Goal: Task Accomplishment & Management: Manage account settings

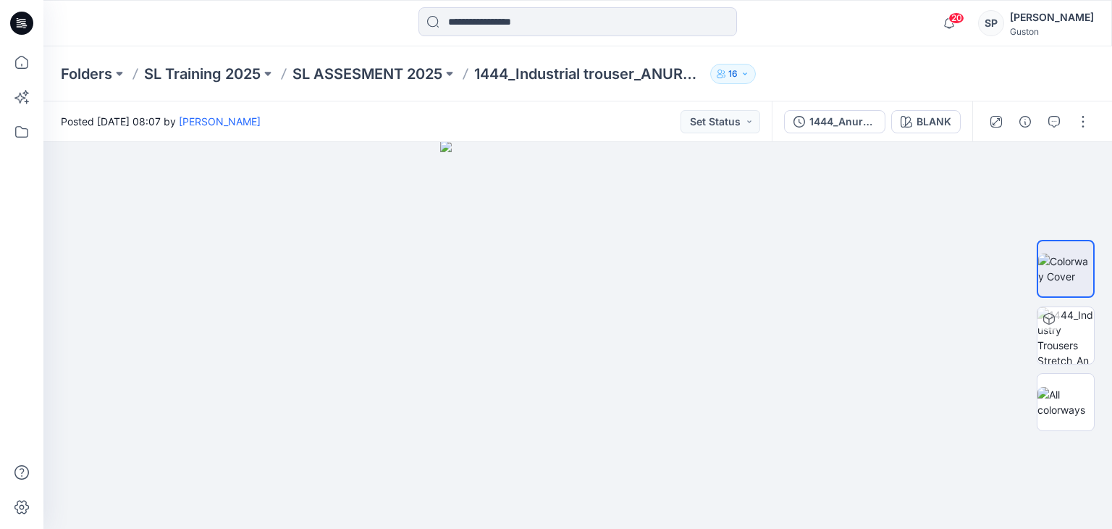
click at [14, 20] on icon at bounding box center [21, 23] width 23 height 23
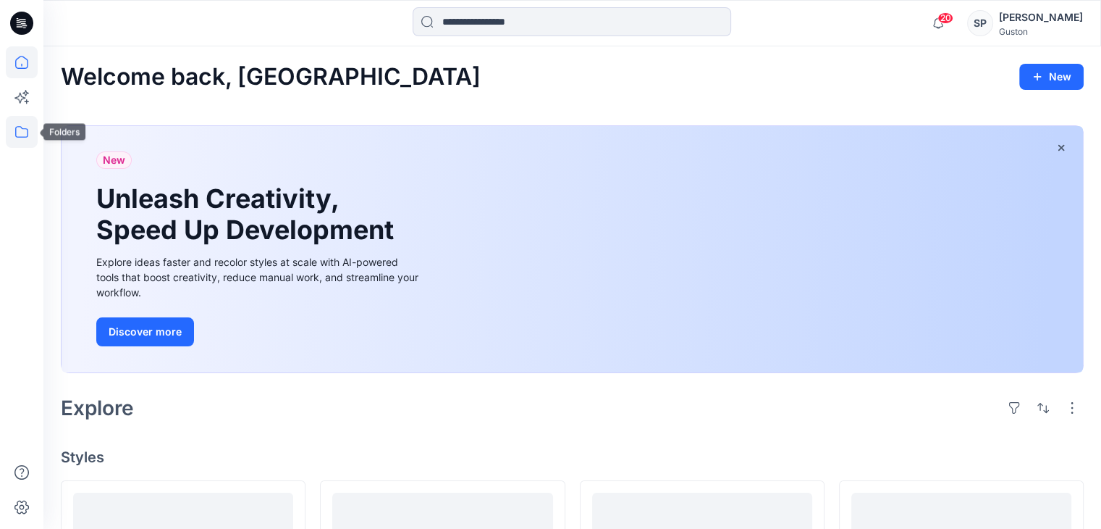
click at [26, 130] on icon at bounding box center [22, 132] width 32 height 32
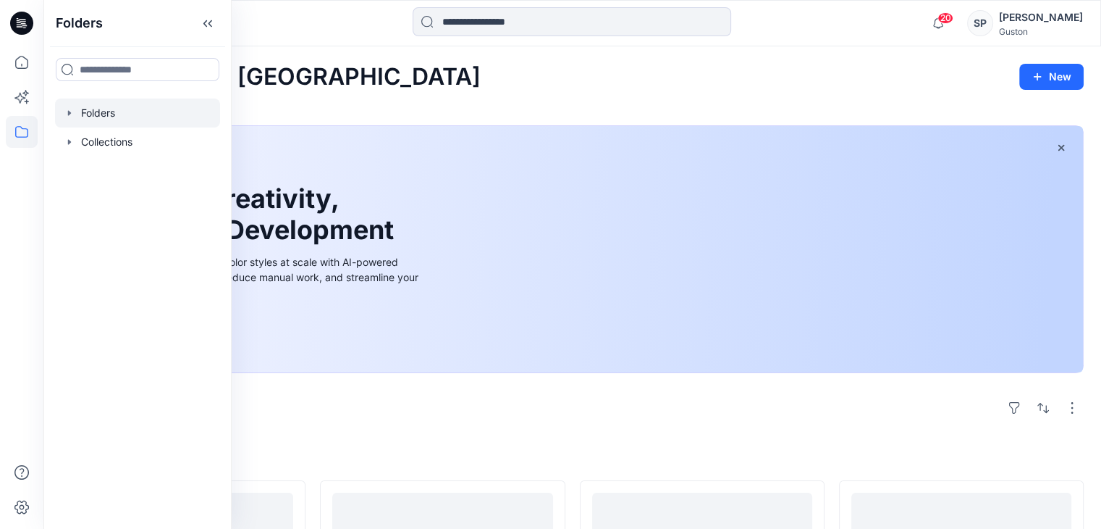
click at [110, 108] on div at bounding box center [137, 112] width 165 height 29
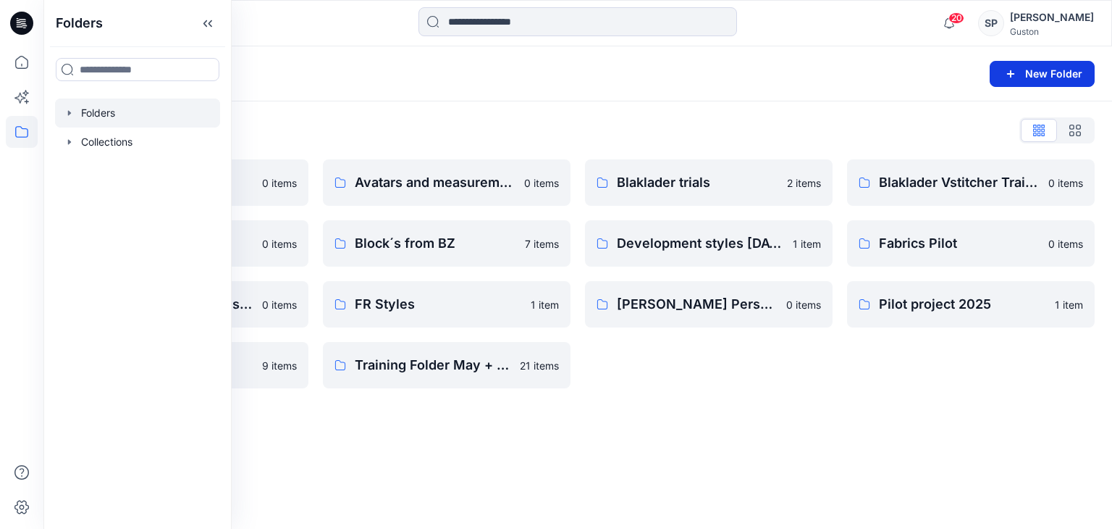
click at [1001, 82] on button "New Folder" at bounding box center [1042, 74] width 105 height 26
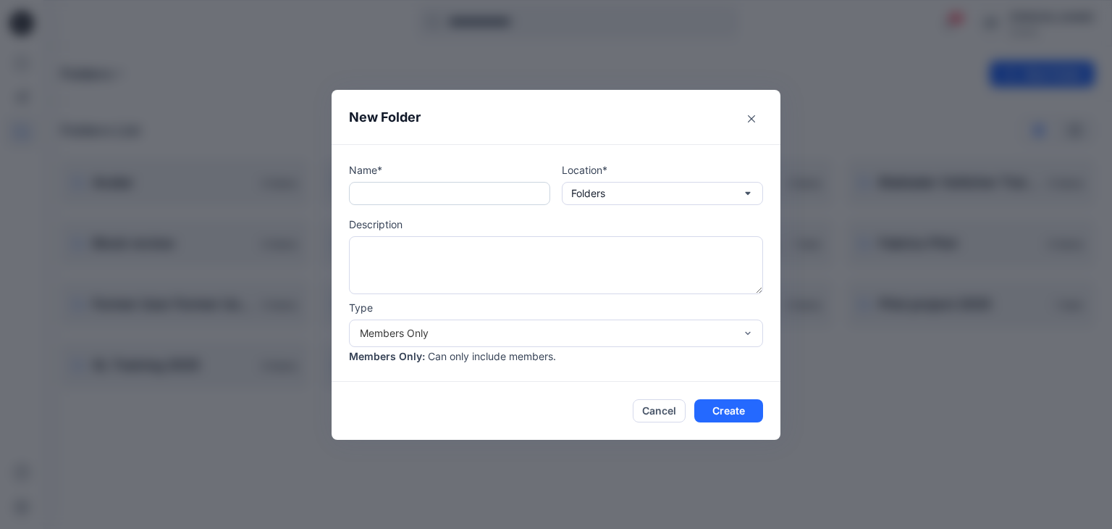
click at [459, 201] on input "text" at bounding box center [449, 193] width 201 height 23
type input "**********"
click at [466, 267] on textarea at bounding box center [556, 265] width 414 height 58
click at [463, 325] on div "Members Only" at bounding box center [547, 332] width 375 height 15
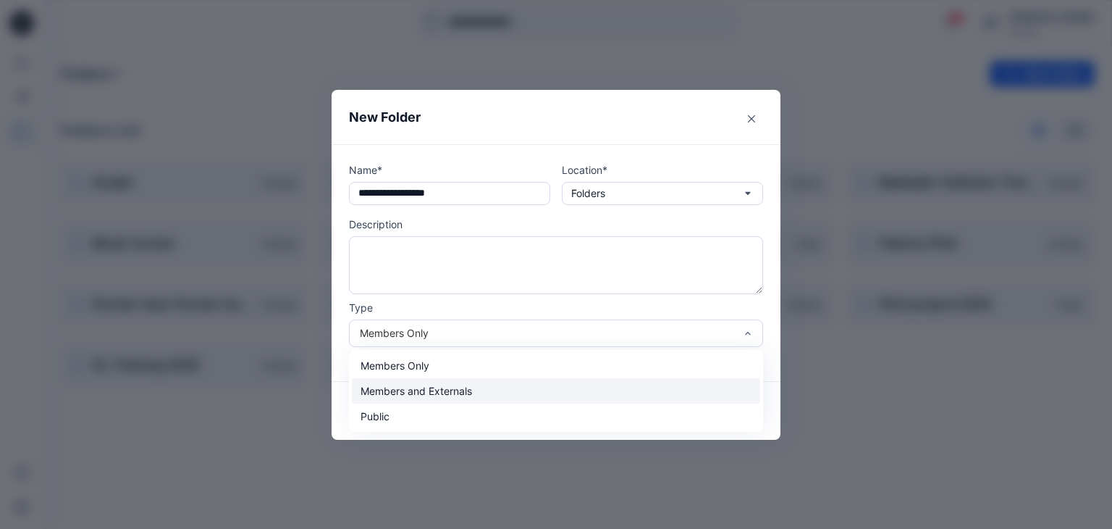
click at [437, 396] on div "Members and Externals" at bounding box center [556, 390] width 408 height 25
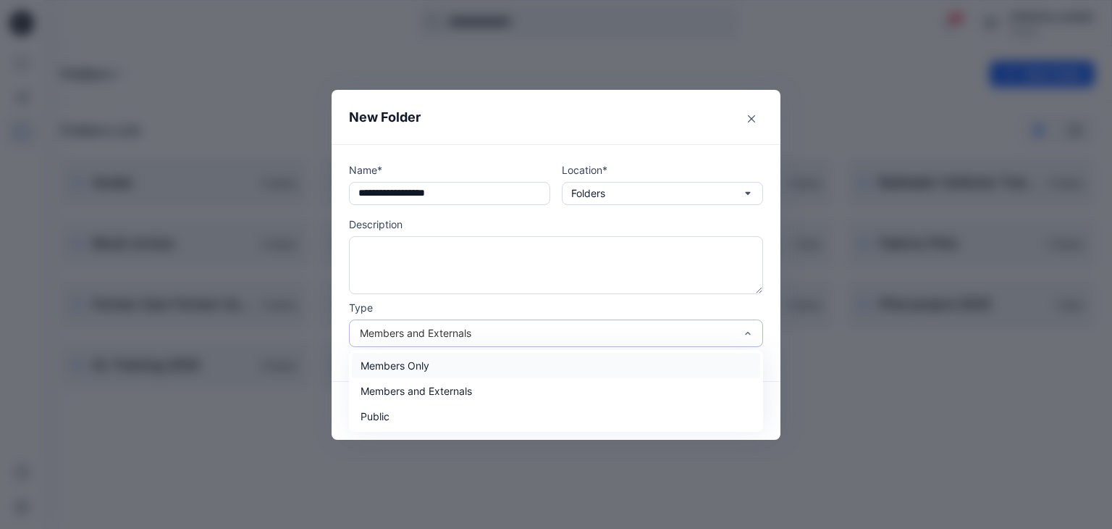
click at [451, 319] on div "Members and Externals" at bounding box center [556, 333] width 414 height 28
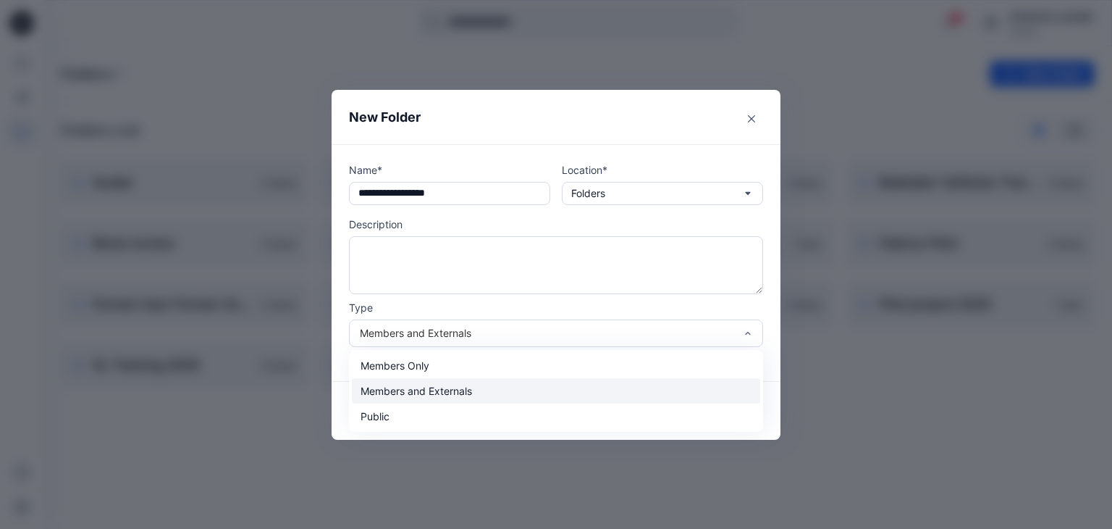
click at [435, 391] on div "Members and Externals" at bounding box center [556, 390] width 408 height 25
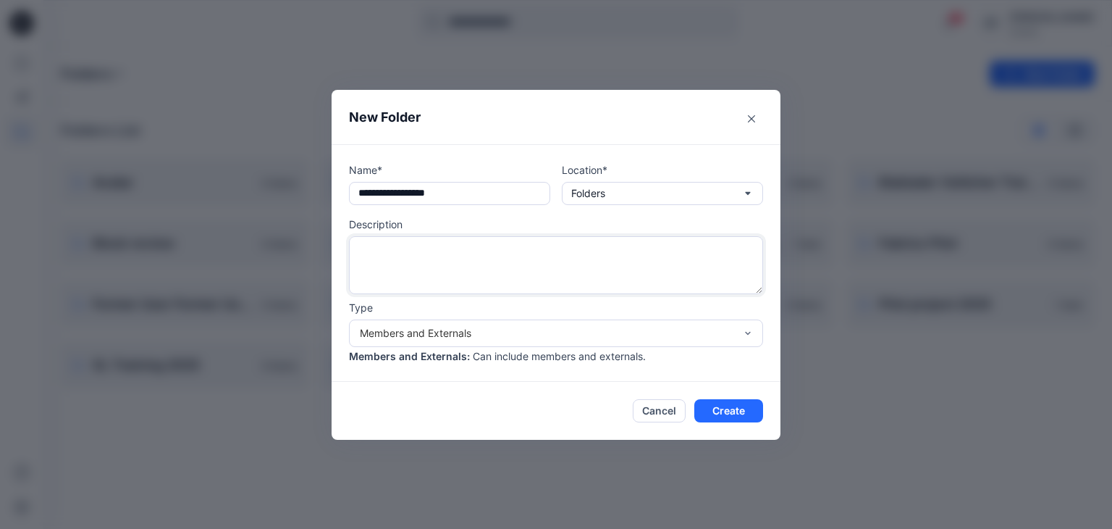
click at [391, 266] on textarea at bounding box center [556, 265] width 414 height 58
click at [730, 424] on footer "Cancel Create" at bounding box center [556, 411] width 449 height 58
click at [733, 414] on button "Create" at bounding box center [728, 410] width 69 height 23
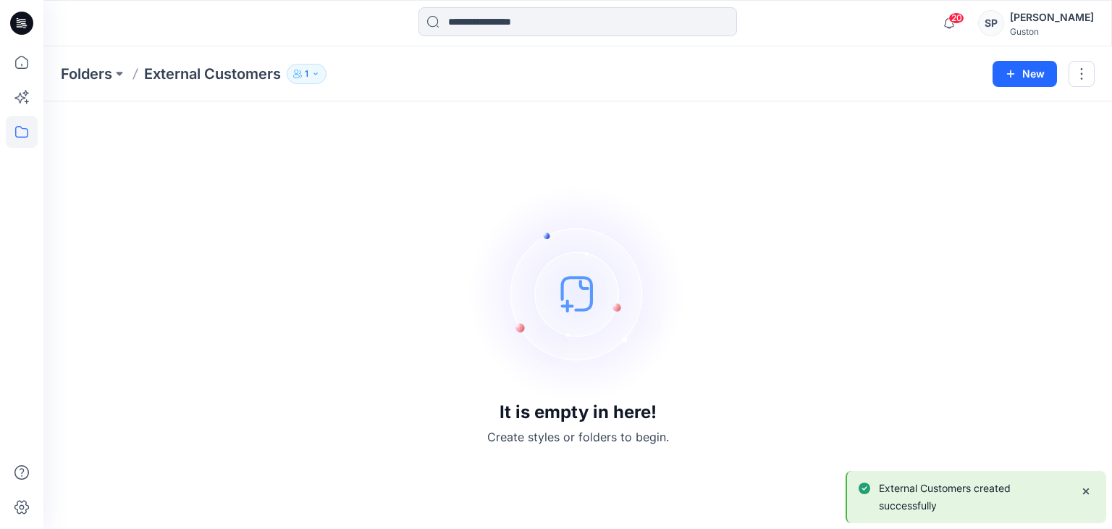
click at [304, 75] on button "1" at bounding box center [307, 74] width 40 height 20
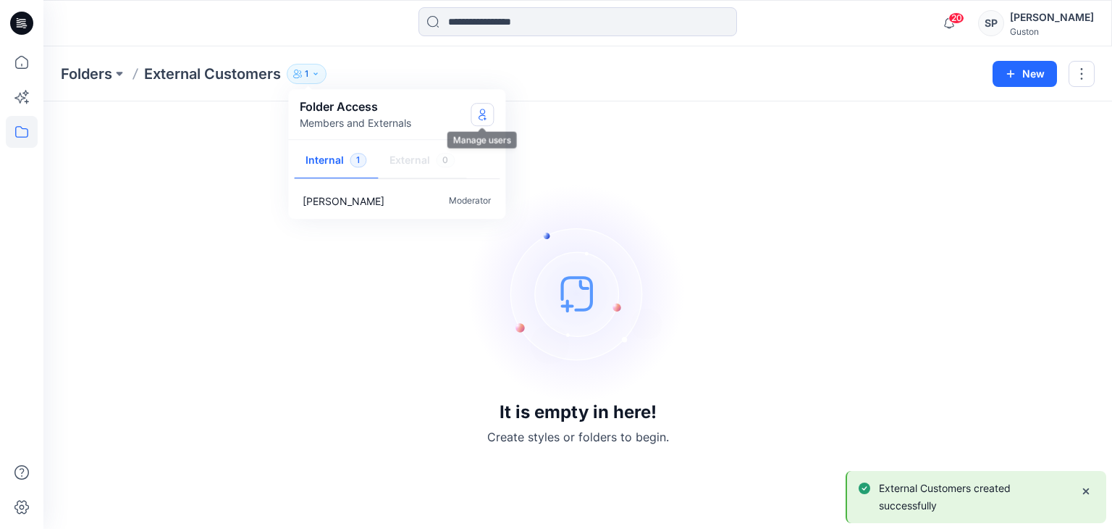
click at [482, 122] on button "Manage Users" at bounding box center [482, 114] width 23 height 23
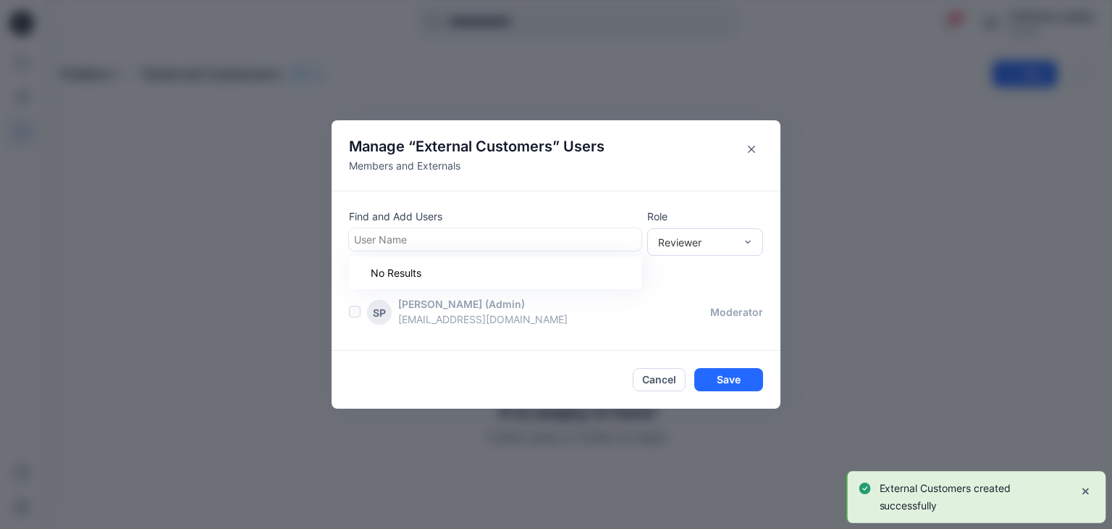
click at [539, 244] on div at bounding box center [495, 239] width 282 height 18
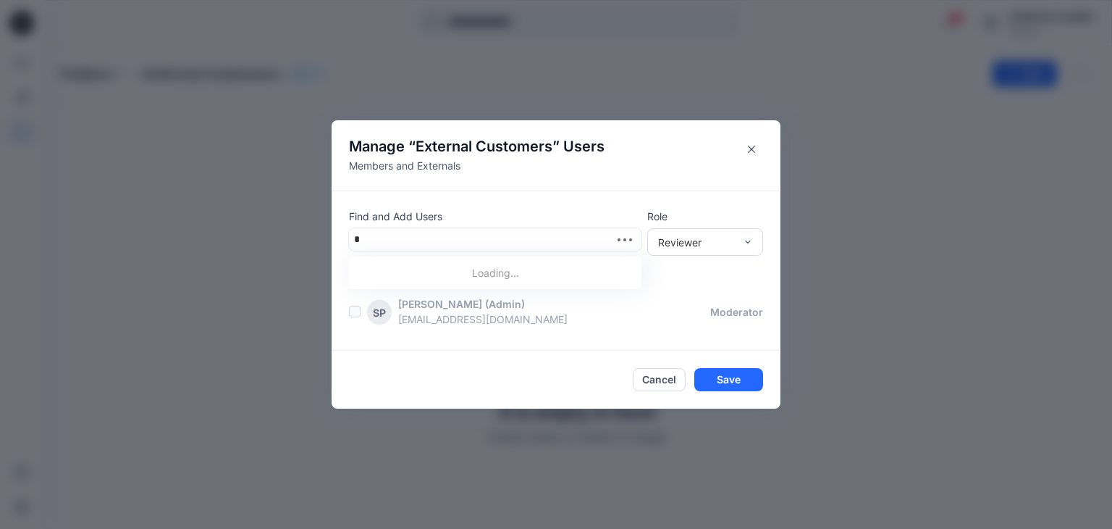
type input "**"
click at [516, 233] on div at bounding box center [495, 239] width 282 height 18
click at [748, 149] on icon "Close" at bounding box center [751, 149] width 7 height 7
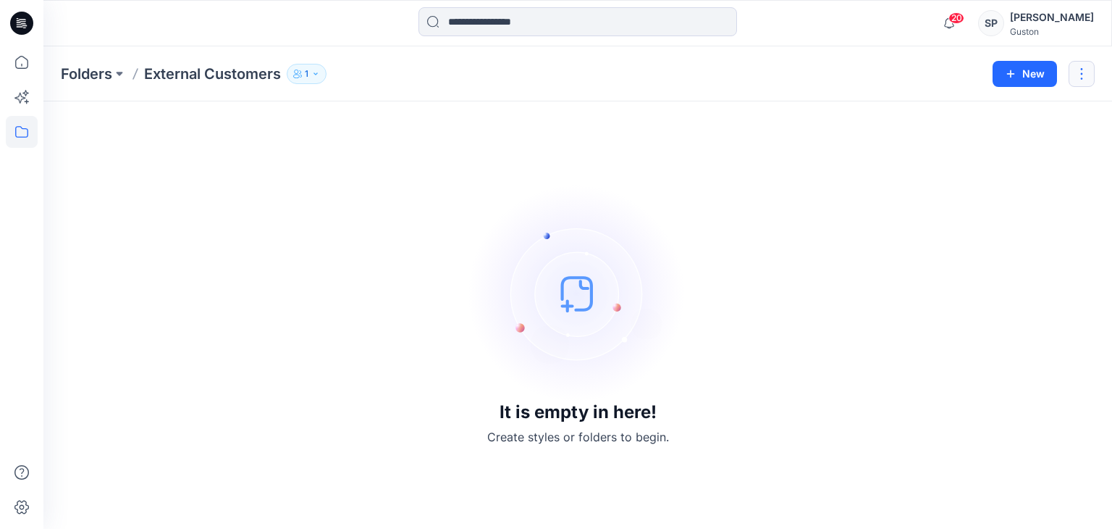
click at [1087, 63] on button "button" at bounding box center [1082, 74] width 26 height 26
click at [248, 194] on div "It is empty in here! Create styles or folders to begin." at bounding box center [578, 315] width 1034 height 393
click at [295, 73] on icon "button" at bounding box center [297, 74] width 9 height 9
click at [245, 164] on div "It is empty in here! Create styles or folders to begin." at bounding box center [578, 315] width 1034 height 393
click at [322, 75] on button "1" at bounding box center [307, 74] width 40 height 20
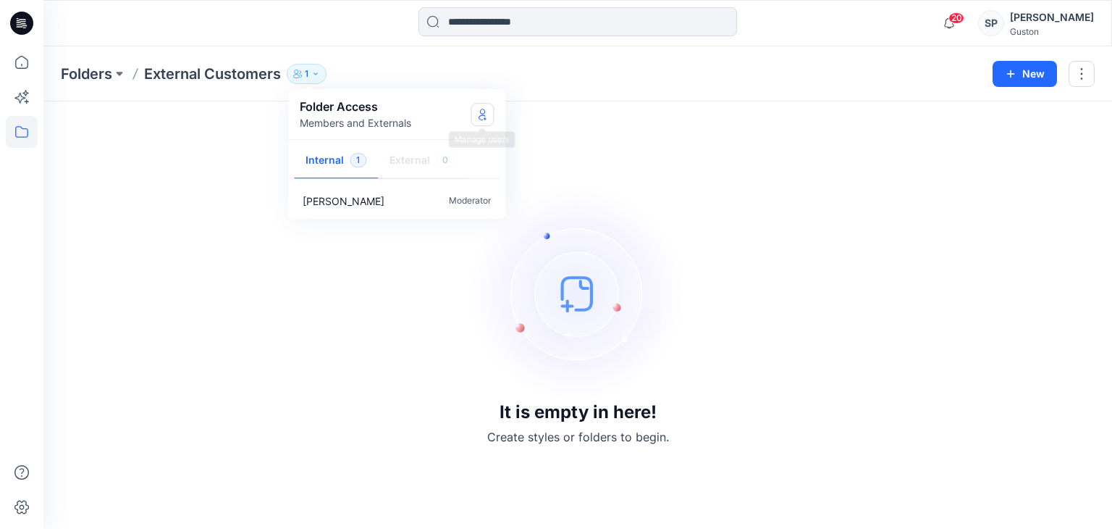
click at [484, 121] on button "Manage Users" at bounding box center [482, 114] width 23 height 23
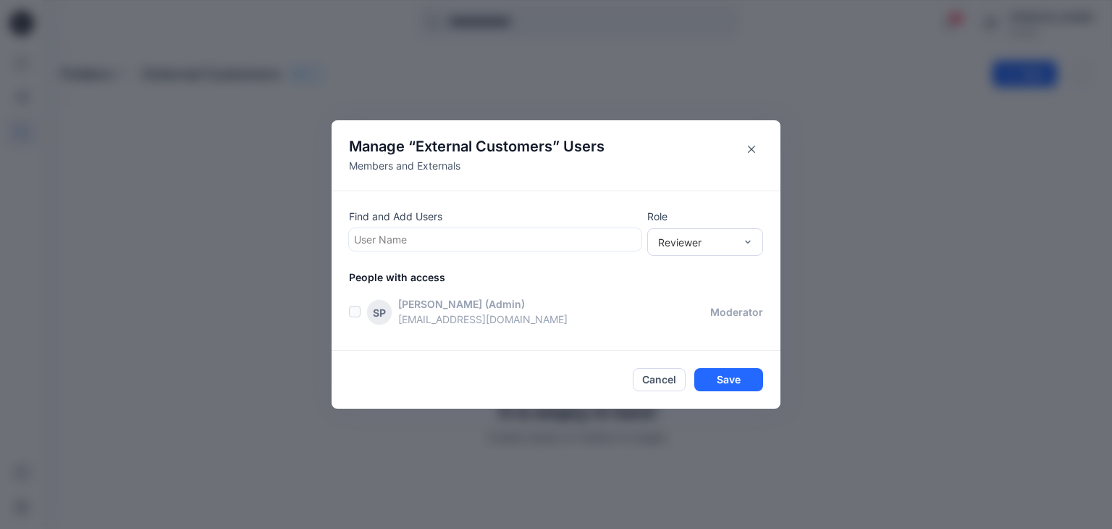
click at [401, 261] on div "Find and Add Users User Name Role Reviewer People with access SP [PERSON_NAME] …" at bounding box center [556, 270] width 449 height 160
click at [406, 239] on div at bounding box center [495, 239] width 282 height 18
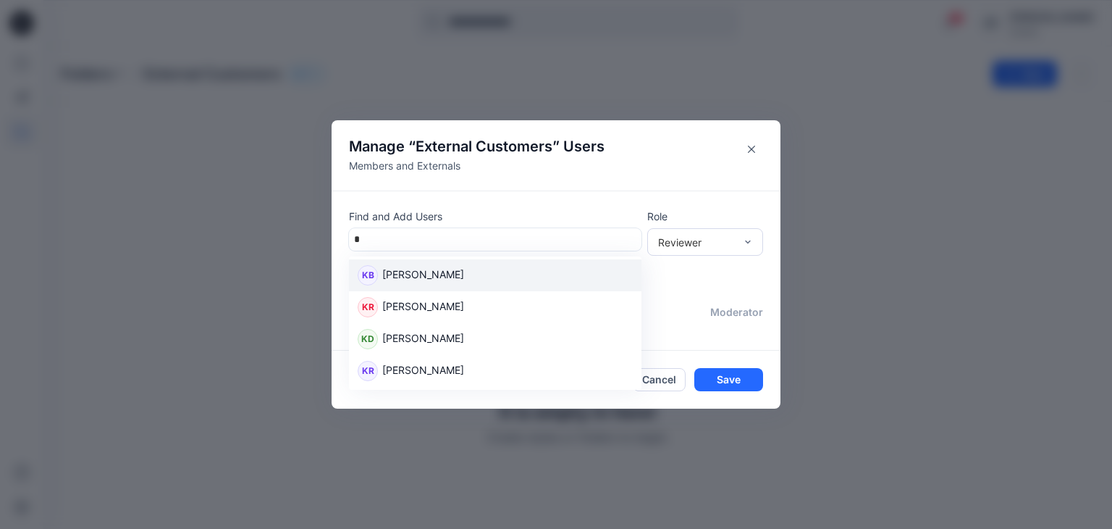
type input "**"
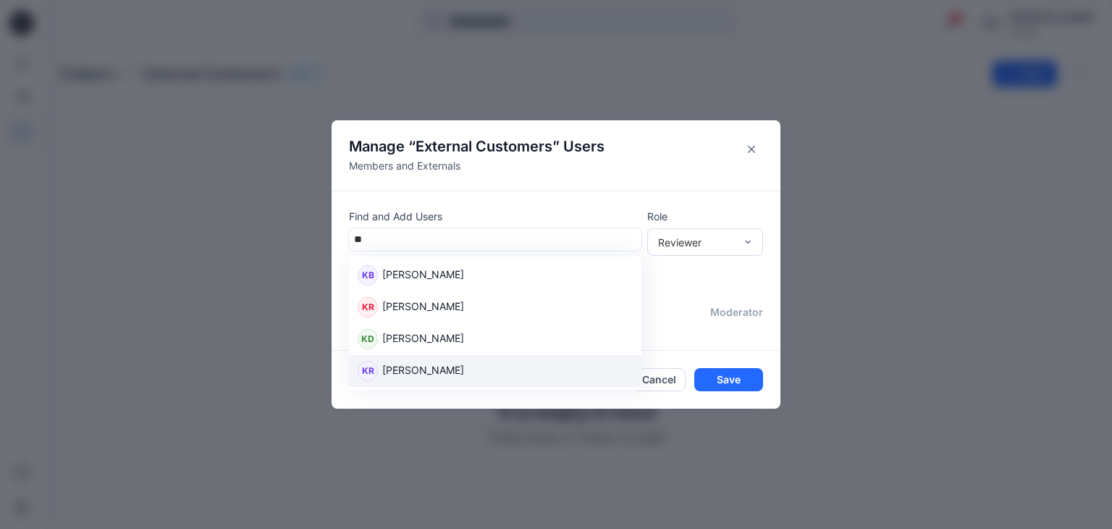
click at [426, 369] on p "[PERSON_NAME]" at bounding box center [423, 371] width 82 height 19
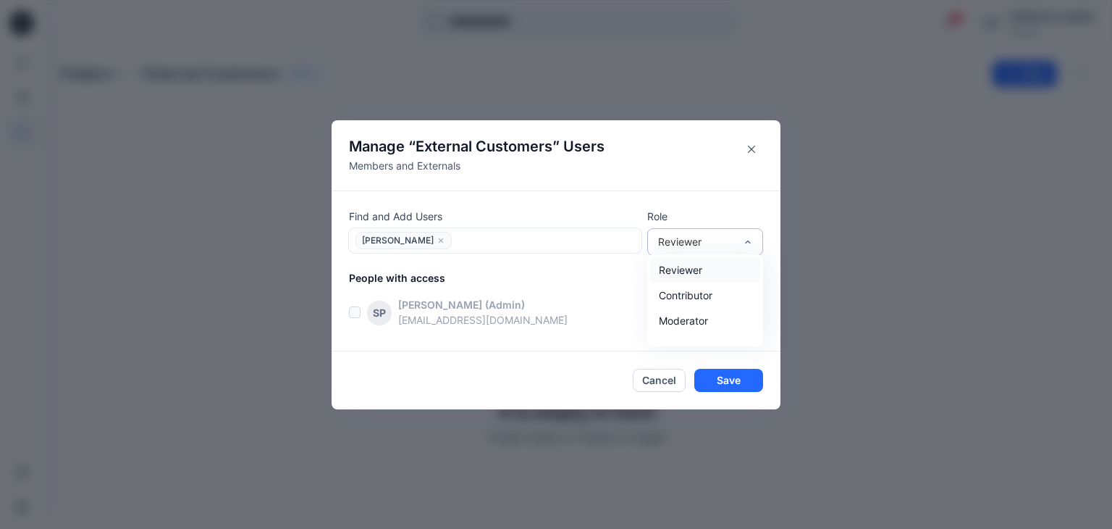
click at [666, 248] on div "Reviewer" at bounding box center [696, 241] width 77 height 15
click at [672, 292] on div "Contributor" at bounding box center [705, 294] width 110 height 25
click at [715, 374] on button "Save" at bounding box center [728, 380] width 69 height 23
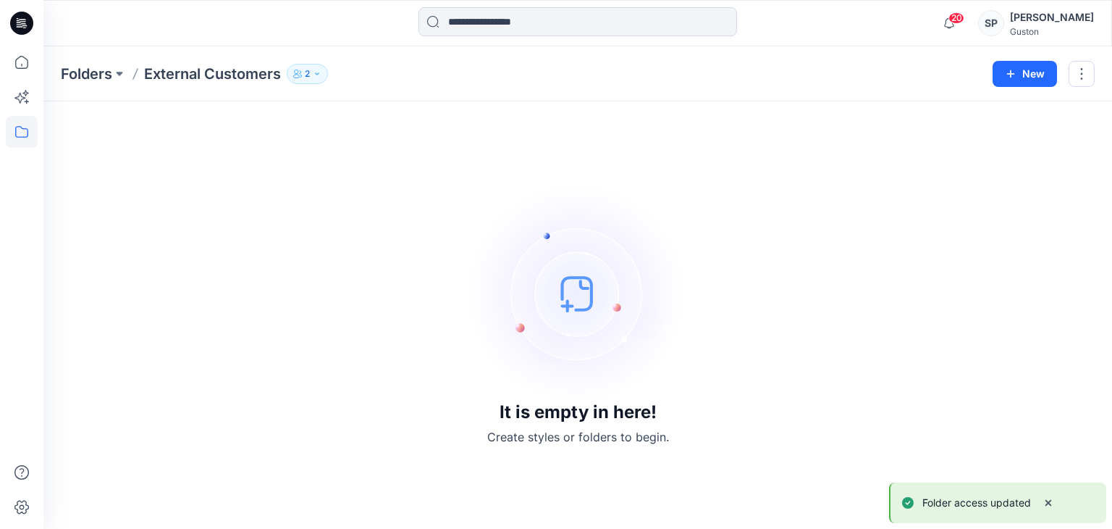
click at [314, 77] on icon "button" at bounding box center [317, 74] width 9 height 9
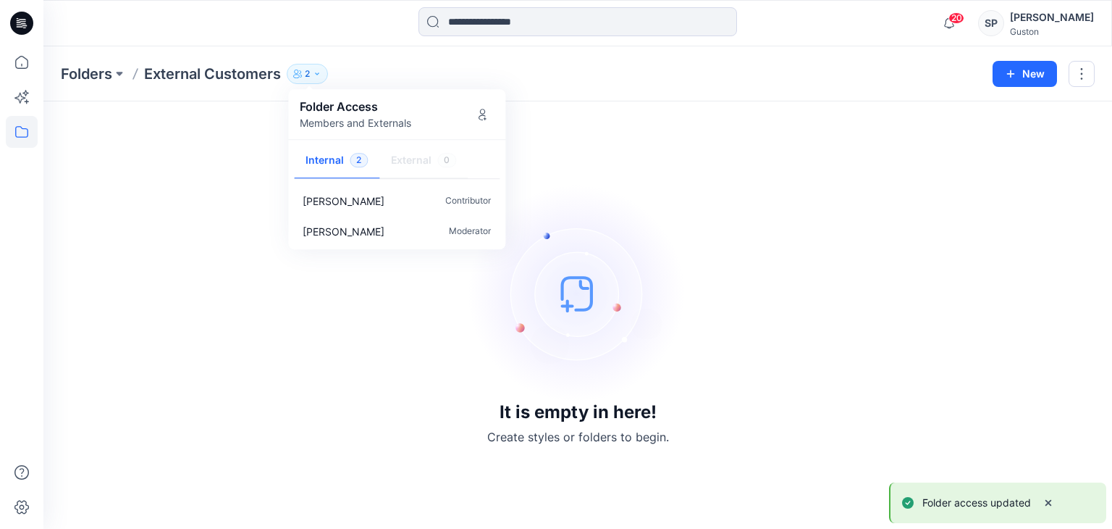
click at [470, 110] on div "Folder Access Members and Externals" at bounding box center [397, 114] width 194 height 33
click at [478, 114] on icon "Manage Users" at bounding box center [483, 115] width 12 height 12
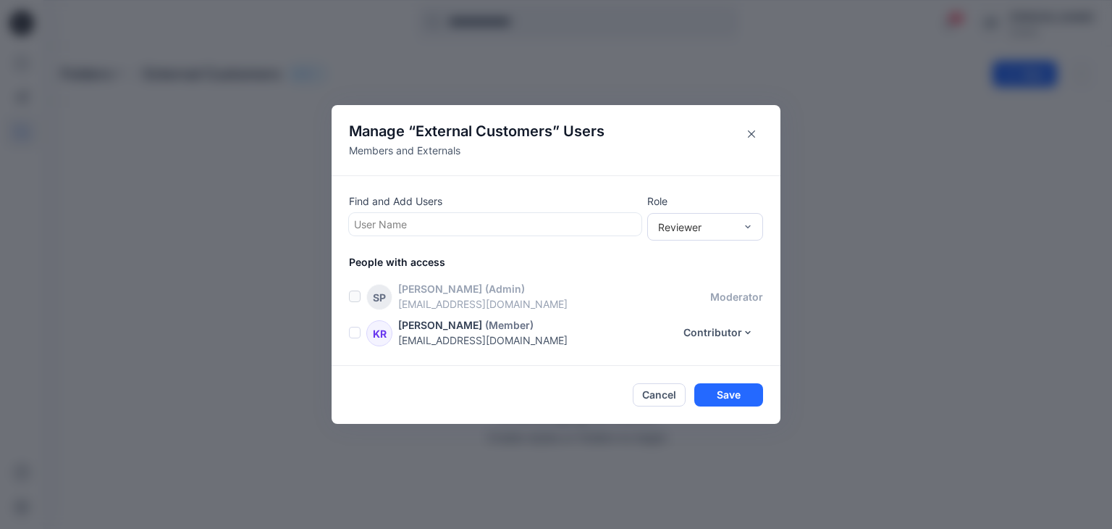
click at [450, 222] on div at bounding box center [495, 224] width 282 height 18
type input "****"
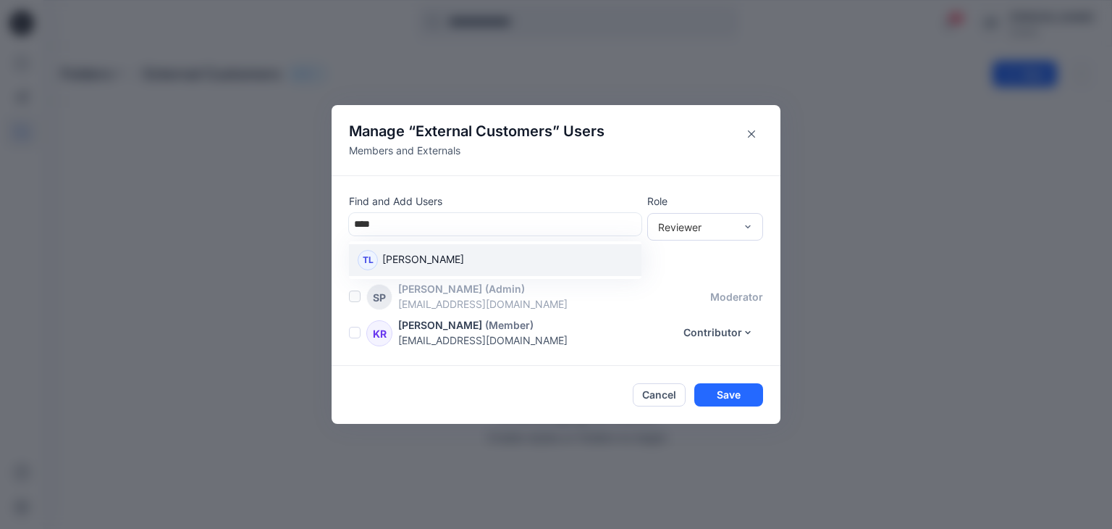
click at [463, 255] on p "[PERSON_NAME]" at bounding box center [423, 260] width 82 height 19
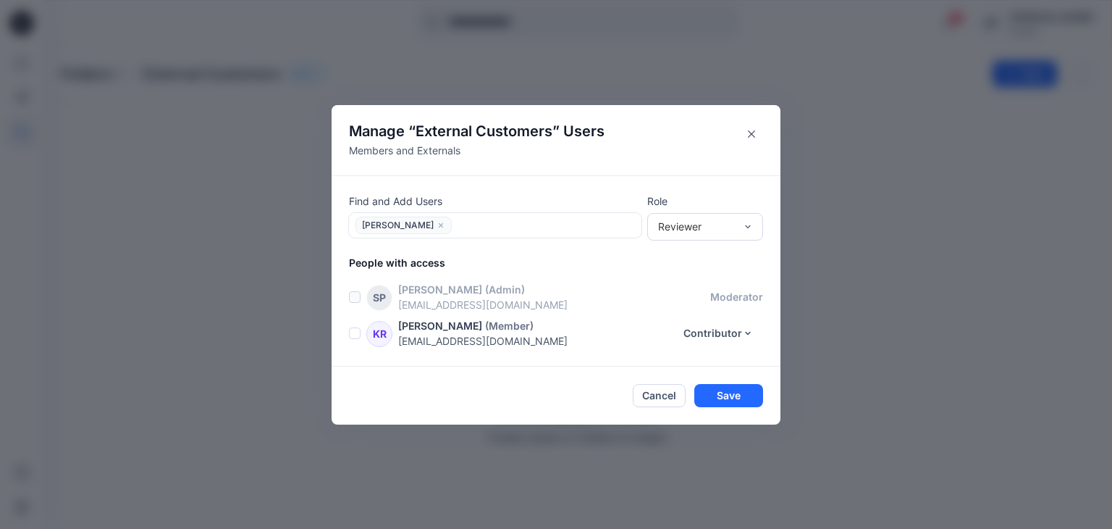
click at [728, 241] on div "Find and Add Users option Tharindu [PERSON_NAME], selected. [PERSON_NAME] Role …" at bounding box center [556, 270] width 449 height 191
click at [728, 233] on div "Reviewer" at bounding box center [696, 226] width 77 height 15
click at [708, 277] on div "Contributor" at bounding box center [705, 279] width 110 height 25
click at [734, 395] on button "Save" at bounding box center [728, 395] width 69 height 23
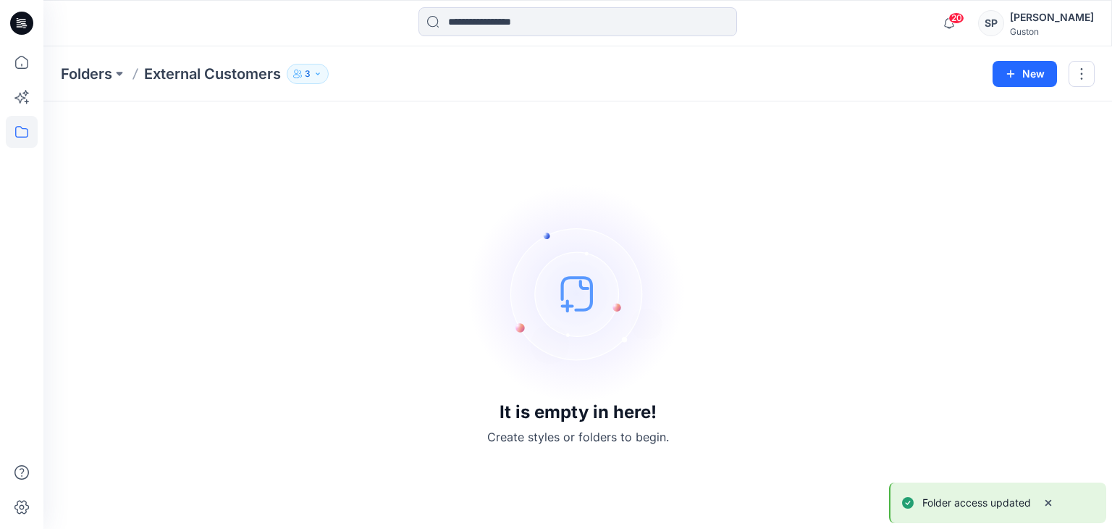
click at [1050, 21] on div "[PERSON_NAME]" at bounding box center [1052, 17] width 84 height 17
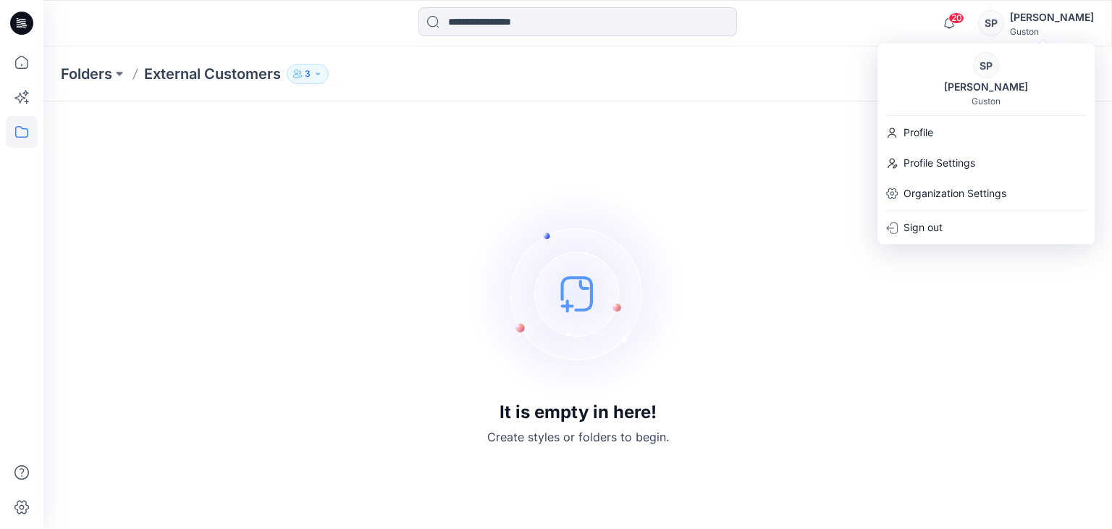
click at [427, 264] on div "It is empty in here! Create styles or folders to begin." at bounding box center [578, 315] width 1034 height 393
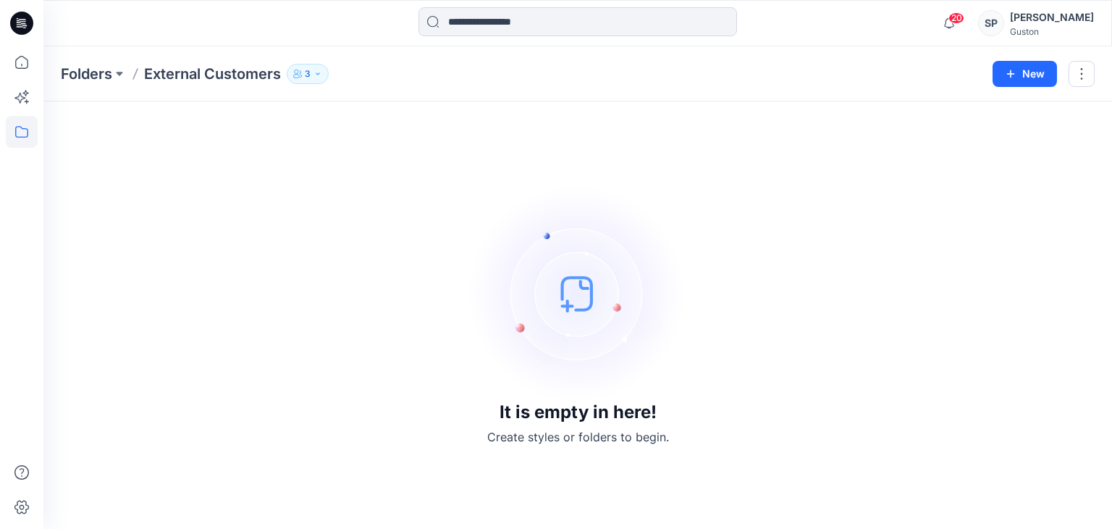
click at [308, 74] on p "3" at bounding box center [308, 74] width 6 height 16
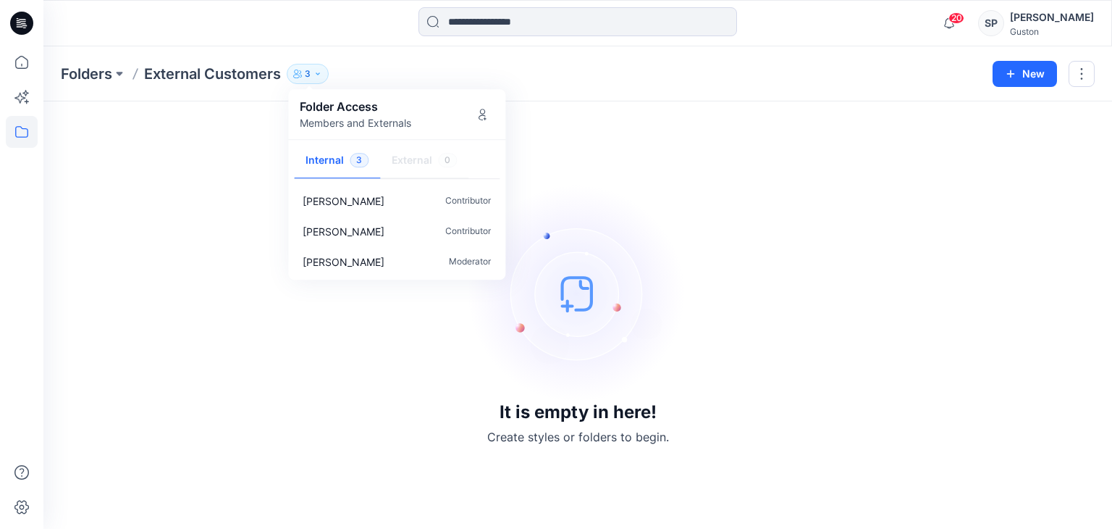
click at [165, 345] on div "It is empty in here! Create styles or folders to begin." at bounding box center [578, 315] width 1034 height 393
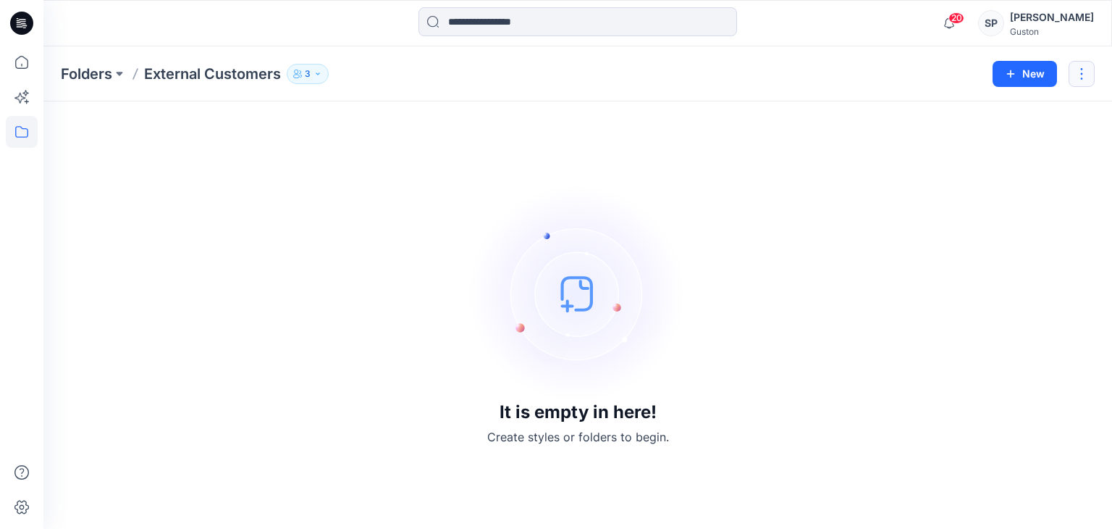
click at [1083, 73] on button "button" at bounding box center [1082, 74] width 26 height 26
click at [1037, 163] on button "Manage Users" at bounding box center [1014, 161] width 156 height 27
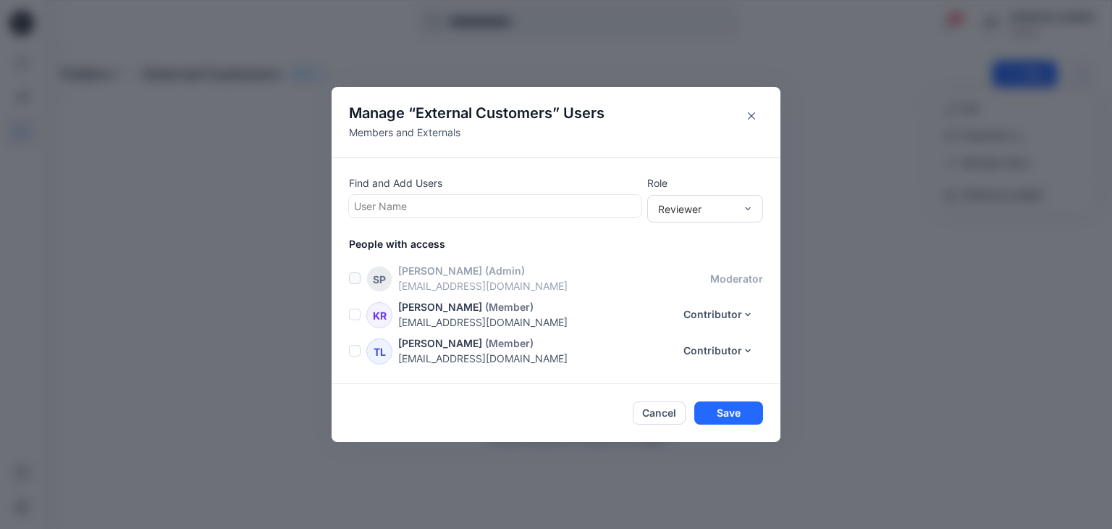
click at [461, 206] on div at bounding box center [495, 206] width 282 height 18
type input "****"
click at [537, 177] on p "Find and Add Users" at bounding box center [495, 182] width 293 height 15
click at [753, 117] on icon "Close" at bounding box center [751, 115] width 7 height 7
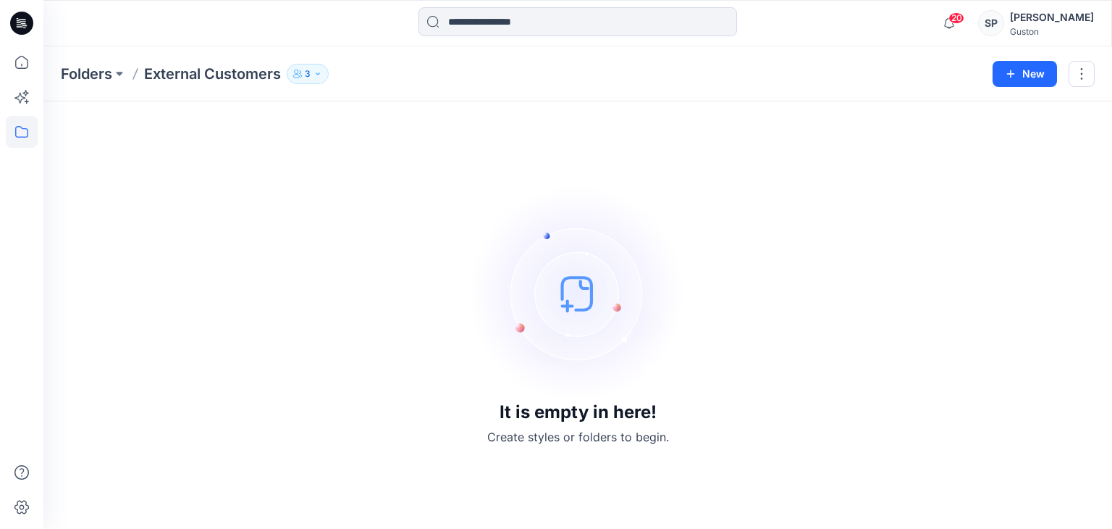
click at [28, 18] on icon at bounding box center [21, 23] width 23 height 23
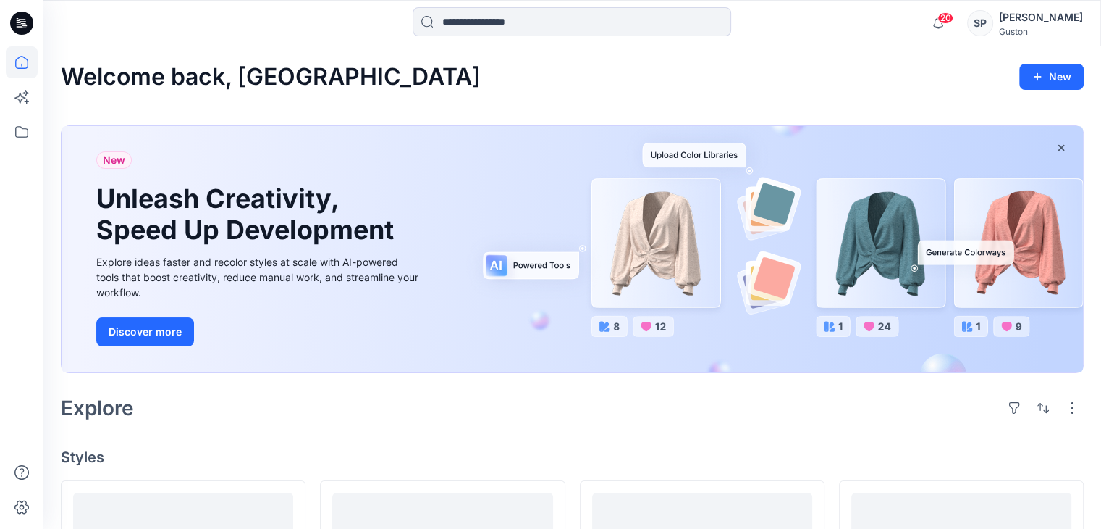
click at [994, 28] on div "SP" at bounding box center [980, 23] width 26 height 26
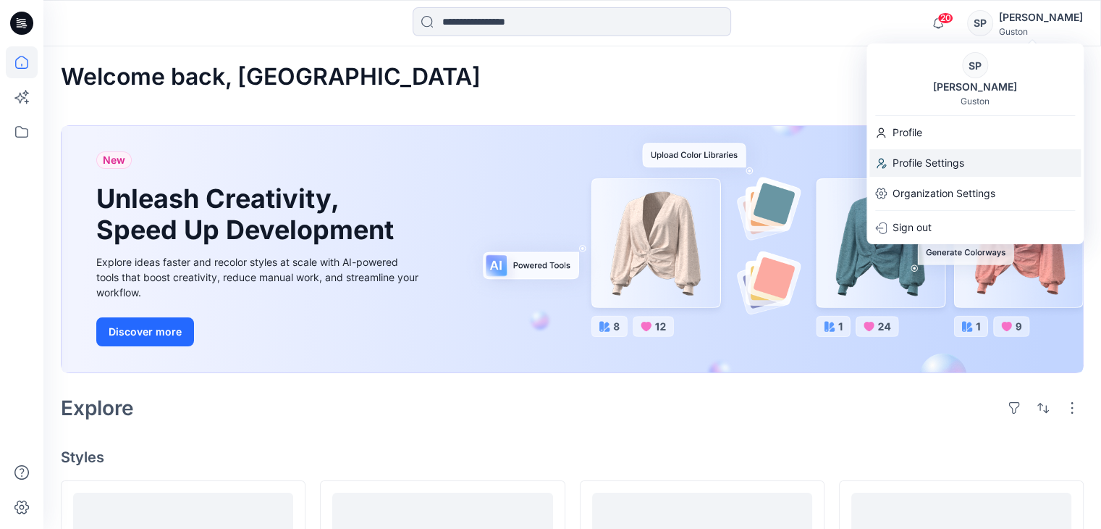
click at [967, 165] on div "Profile Settings" at bounding box center [975, 163] width 211 height 28
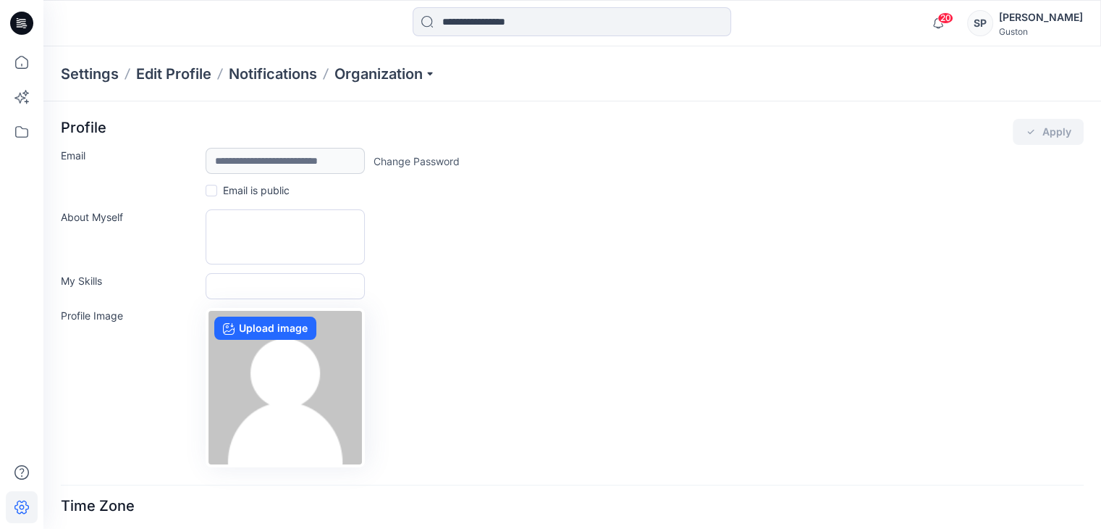
click at [1073, 15] on div "[PERSON_NAME]" at bounding box center [1041, 17] width 84 height 17
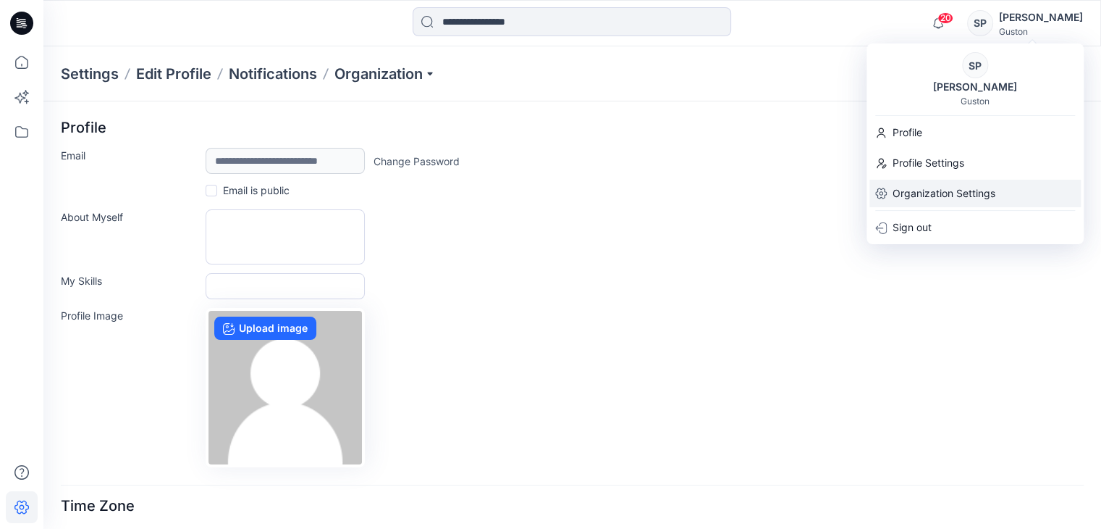
click at [954, 198] on p "Organization Settings" at bounding box center [944, 194] width 103 height 28
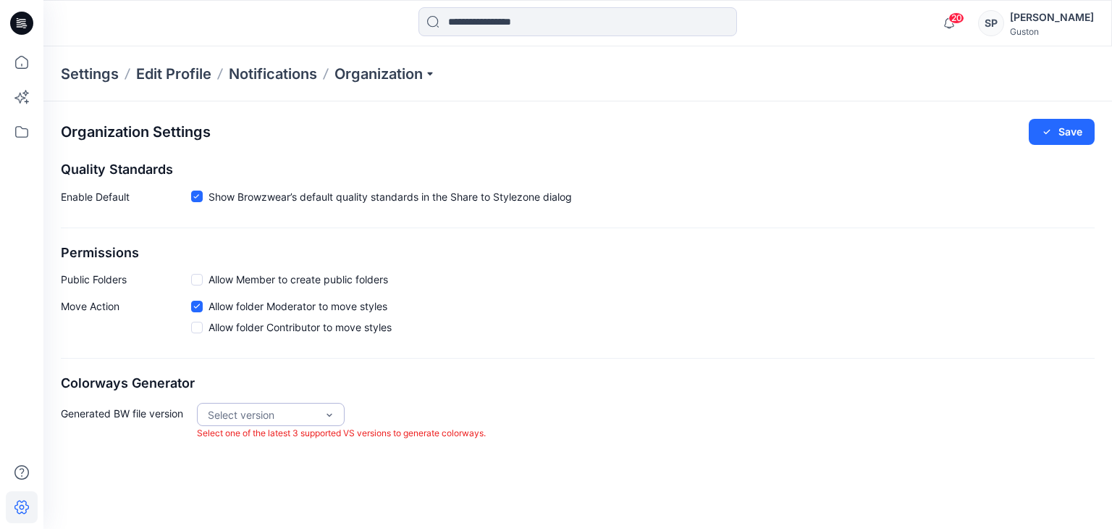
click at [335, 419] on div "Select version Select one of the latest 3 supported VS versions to generate col…" at bounding box center [341, 422] width 289 height 38
click at [388, 372] on div "Organization Settings Save Quality Standards Enable Default Show Browzwear’s de…" at bounding box center [577, 279] width 1069 height 356
click at [1039, 14] on div "[PERSON_NAME]" at bounding box center [1052, 17] width 84 height 17
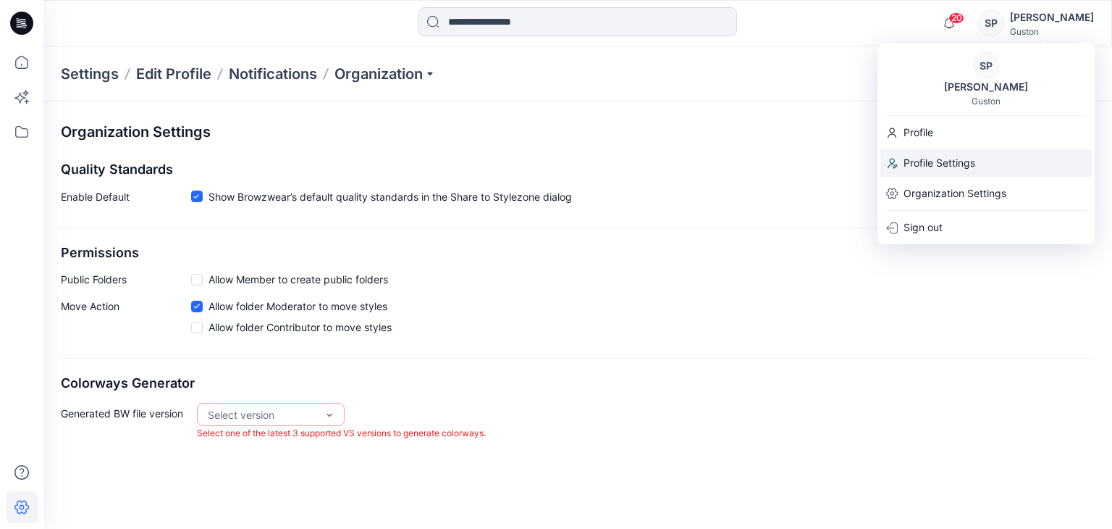
click at [944, 172] on p "Profile Settings" at bounding box center [940, 163] width 72 height 28
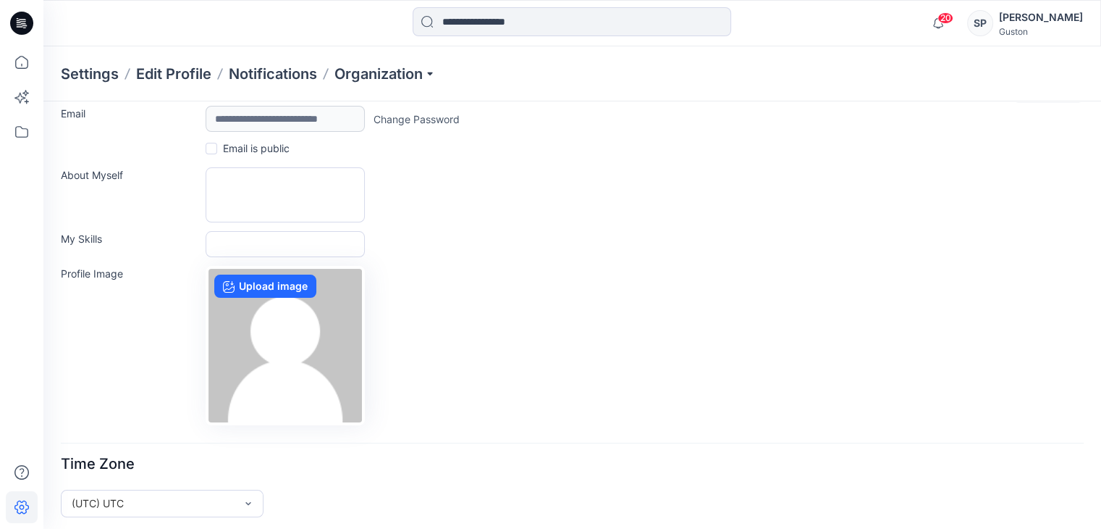
scroll to position [47, 0]
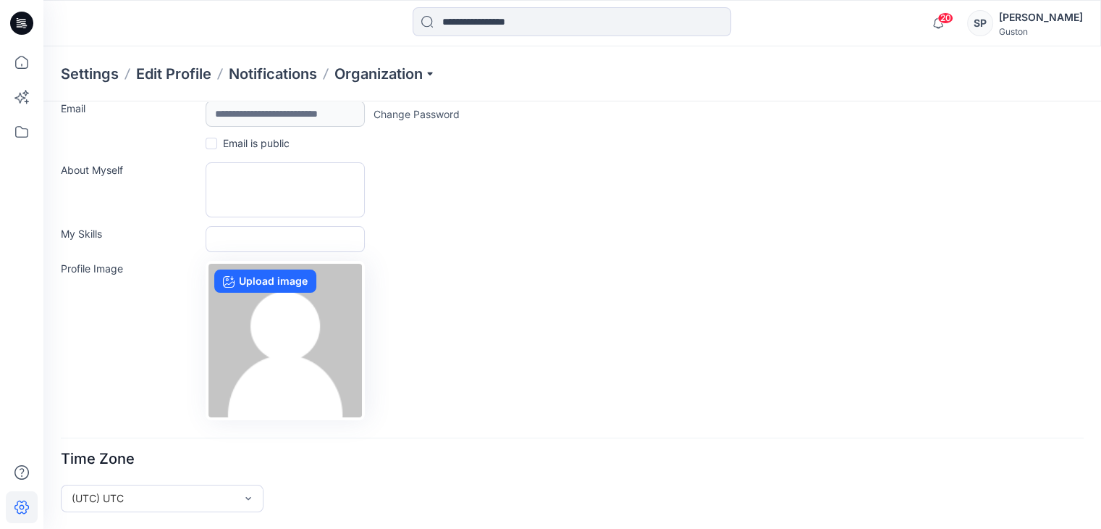
click at [1044, 21] on div "[PERSON_NAME]" at bounding box center [1041, 17] width 84 height 17
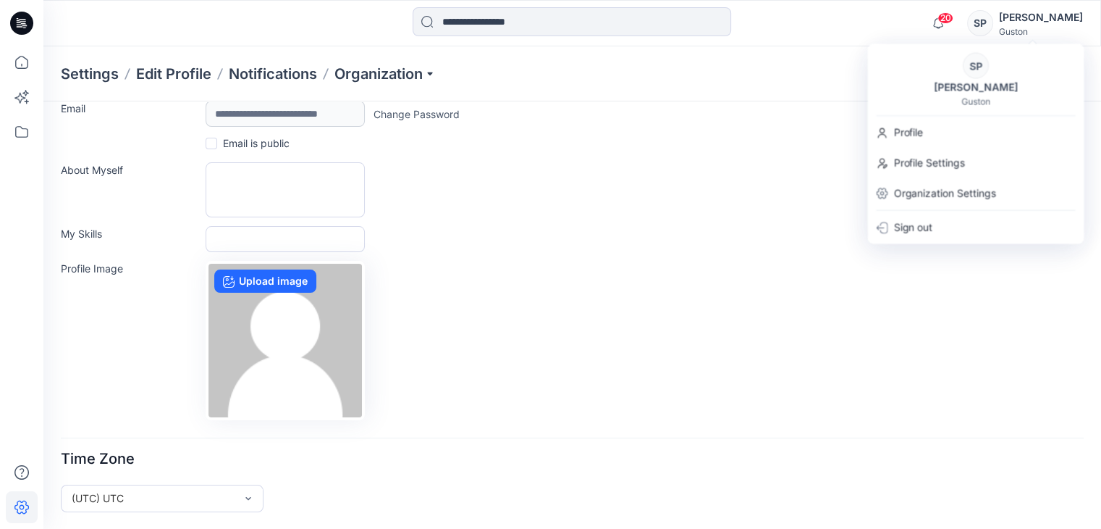
click at [474, 159] on div "**********" at bounding box center [572, 246] width 1023 height 348
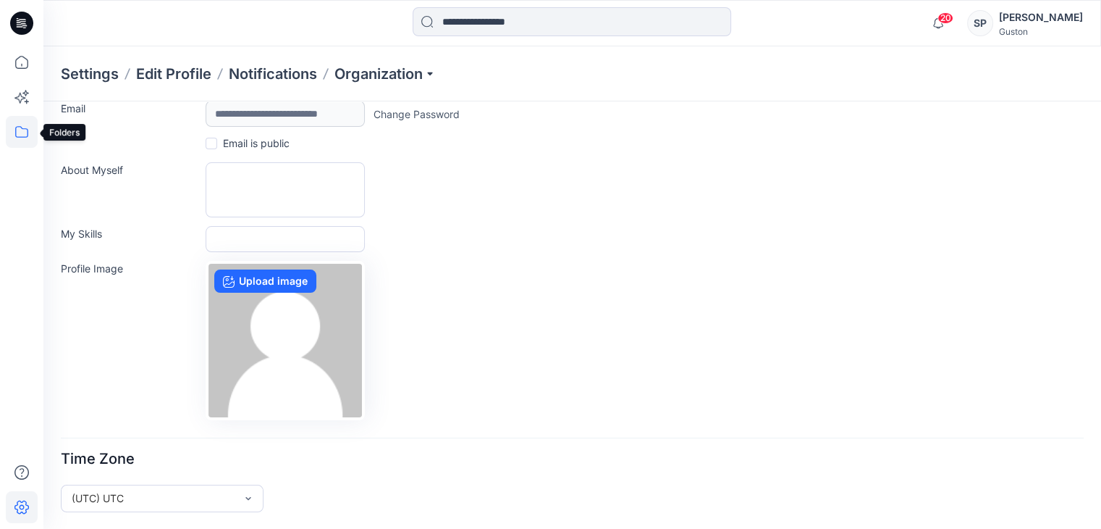
click at [9, 144] on icon at bounding box center [22, 132] width 32 height 32
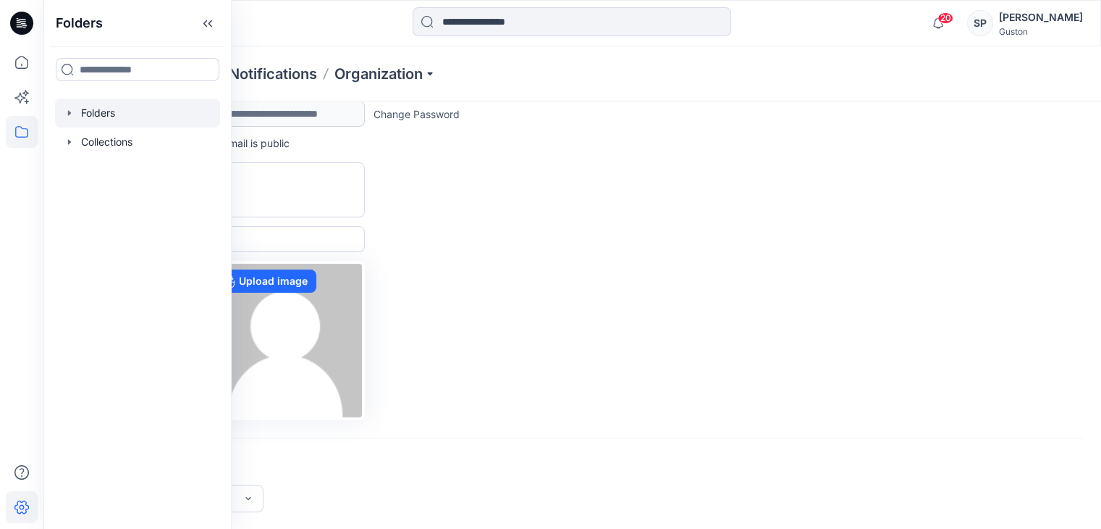
click at [70, 115] on icon "button" at bounding box center [70, 113] width 12 height 12
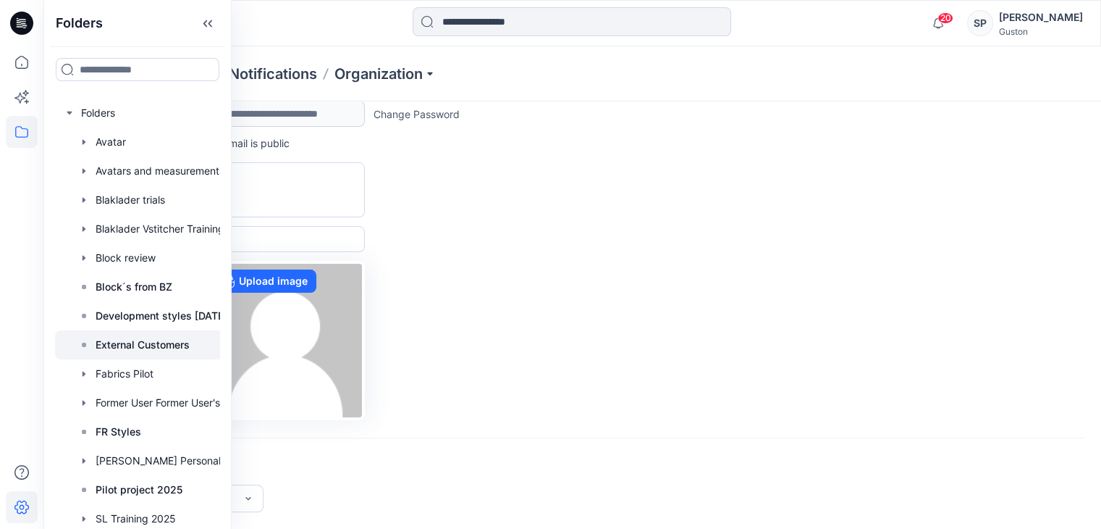
click at [139, 352] on p "External Customers" at bounding box center [143, 344] width 94 height 17
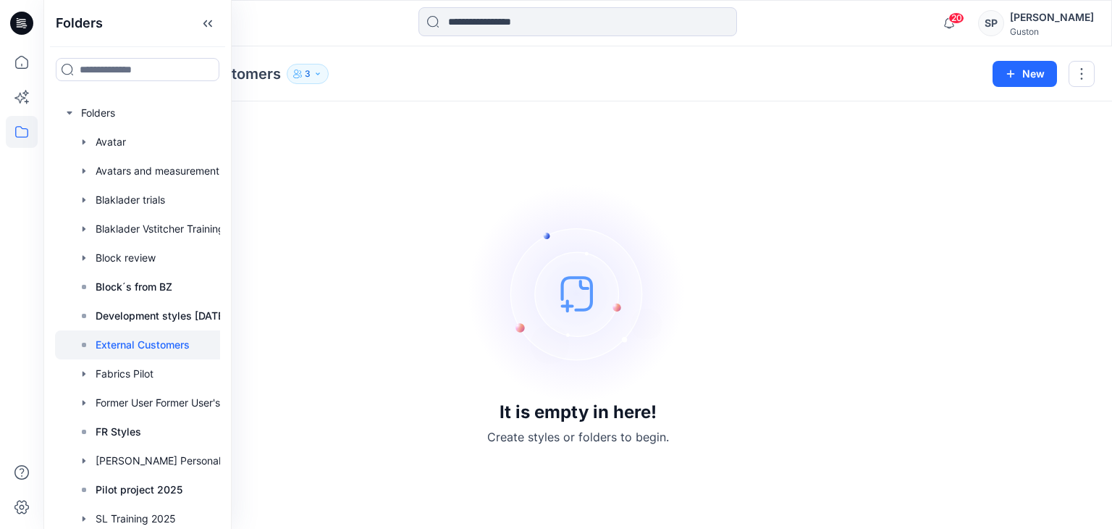
click at [452, 263] on div "It is empty in here! Create styles or folders to begin." at bounding box center [578, 315] width 1034 height 393
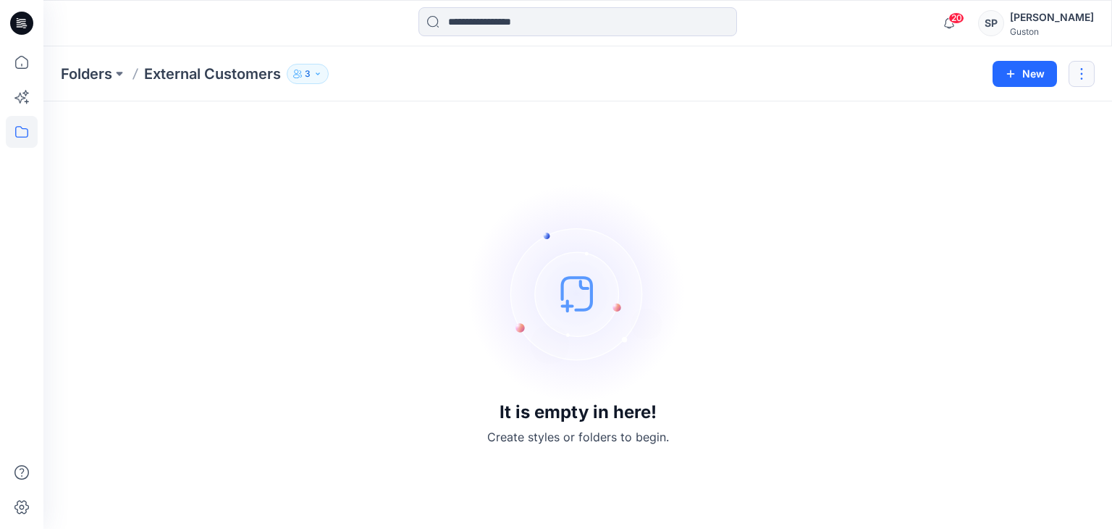
click at [1076, 77] on button "button" at bounding box center [1082, 74] width 26 height 26
click at [1001, 160] on p "Manage Users" at bounding box center [996, 161] width 68 height 15
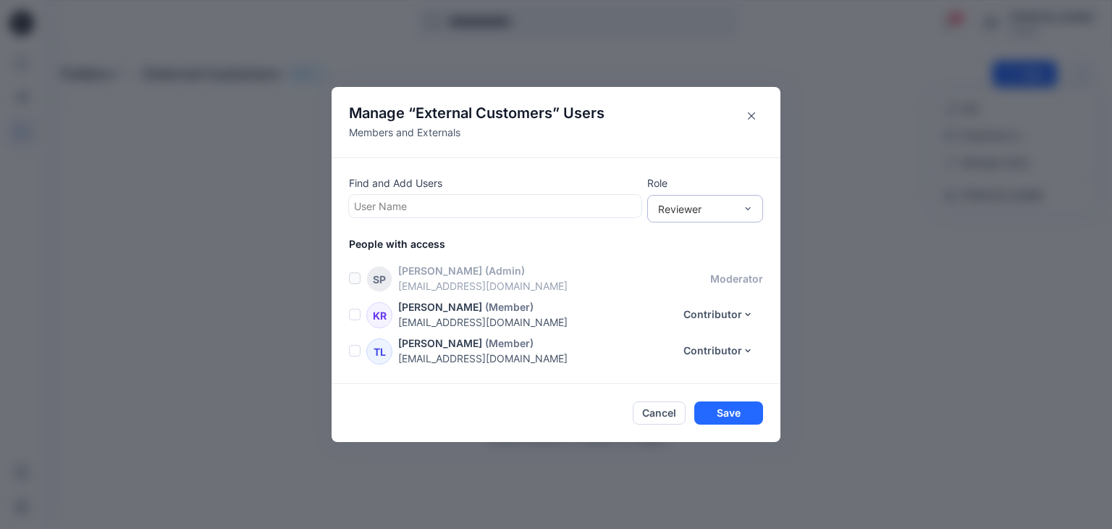
click at [714, 209] on div "Reviewer" at bounding box center [696, 208] width 77 height 15
click at [446, 185] on p "Find and Add Users" at bounding box center [495, 182] width 293 height 15
click at [446, 202] on div at bounding box center [495, 206] width 282 height 18
type input "****"
click at [568, 450] on div "Manage “ External Customers ” Users Members and Externals Find and Add Users Us…" at bounding box center [556, 264] width 1112 height 529
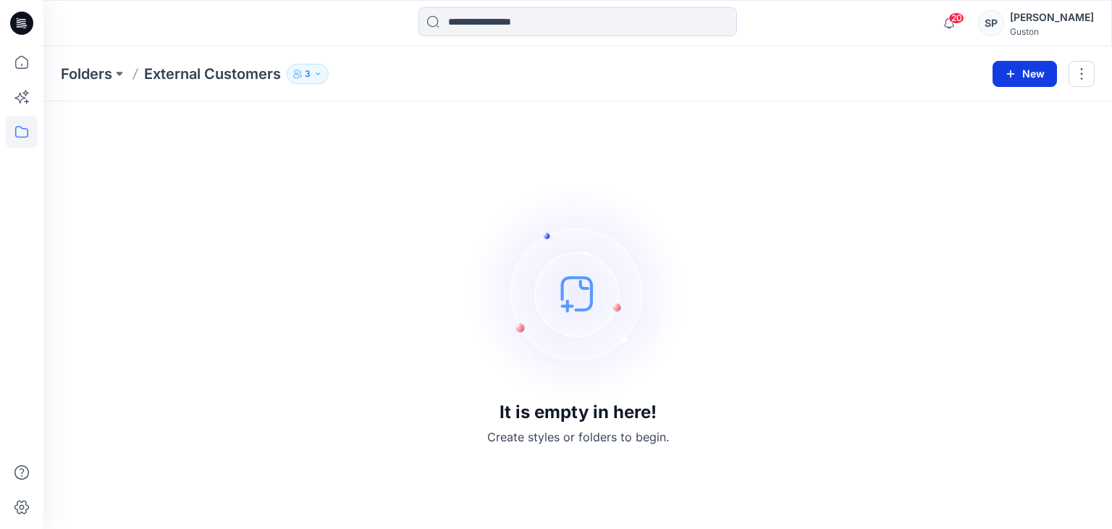
click at [1005, 70] on icon "button" at bounding box center [1011, 74] width 12 height 12
click at [559, 293] on img at bounding box center [577, 293] width 217 height 217
click at [21, 503] on icon at bounding box center [22, 507] width 32 height 32
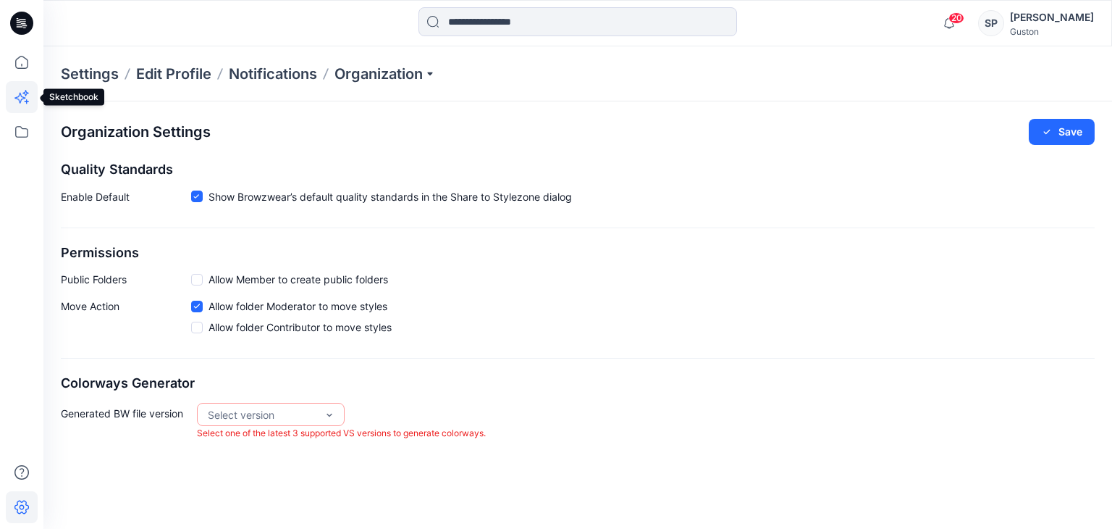
click at [9, 85] on icon at bounding box center [22, 97] width 32 height 32
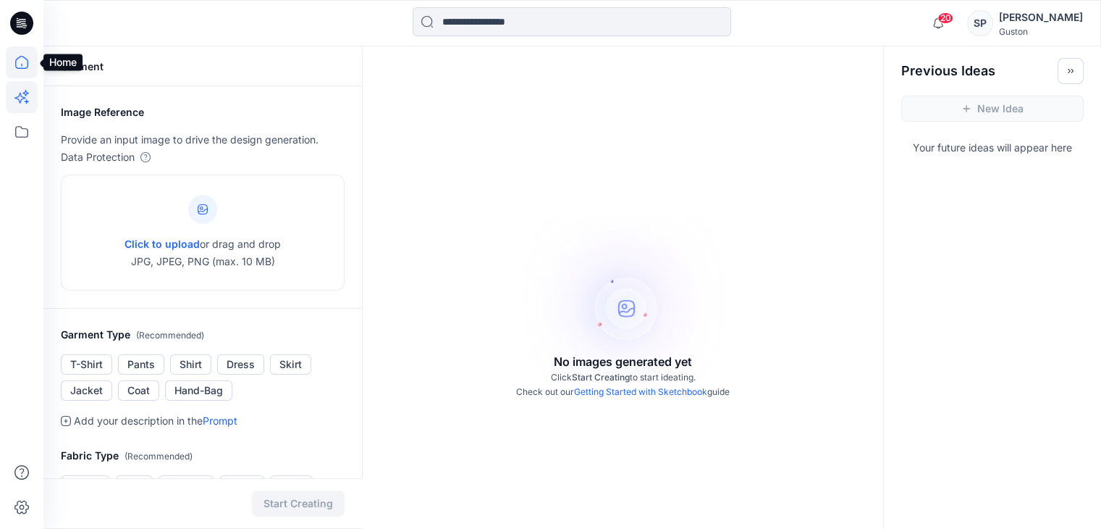
click at [14, 70] on icon at bounding box center [22, 62] width 32 height 32
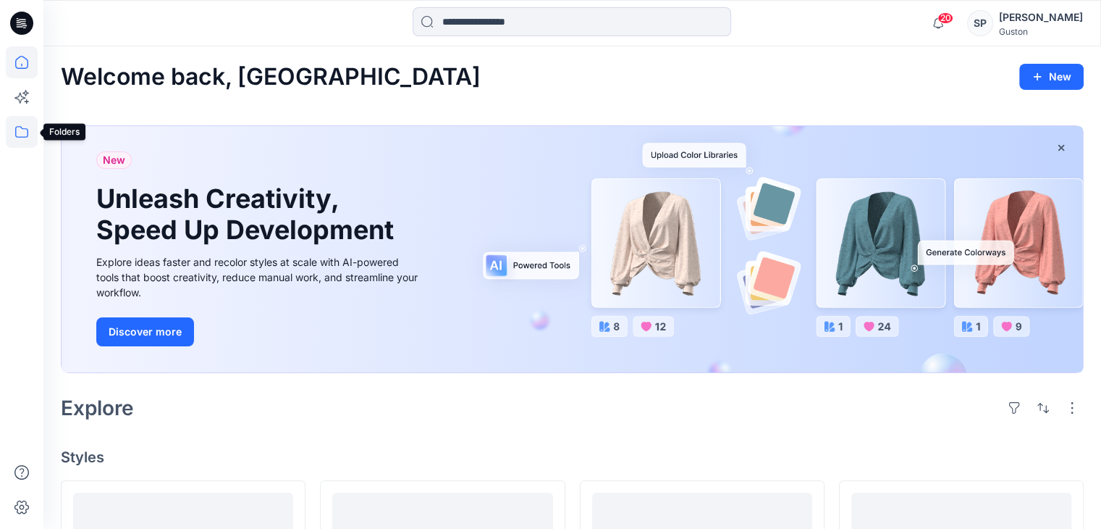
click at [20, 133] on icon at bounding box center [22, 132] width 32 height 32
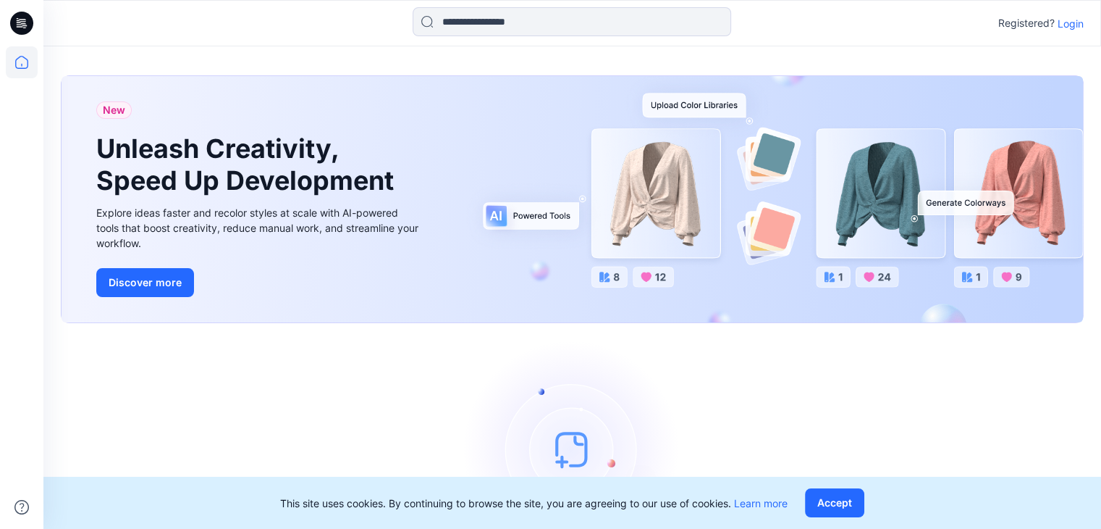
click at [6, 59] on icon at bounding box center [22, 62] width 32 height 32
click at [14, 65] on icon at bounding box center [22, 62] width 32 height 32
click at [26, 18] on icon at bounding box center [21, 23] width 23 height 23
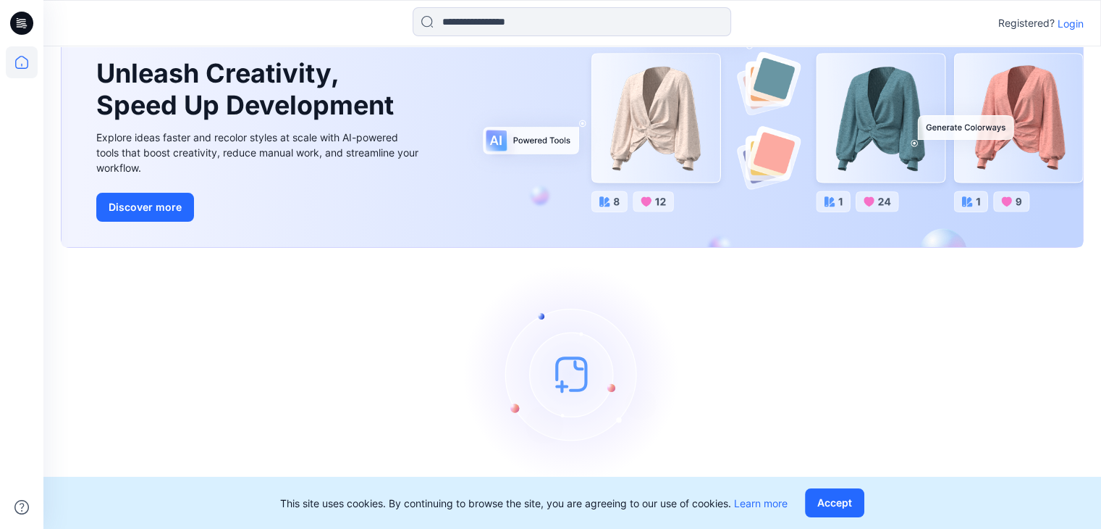
scroll to position [90, 0]
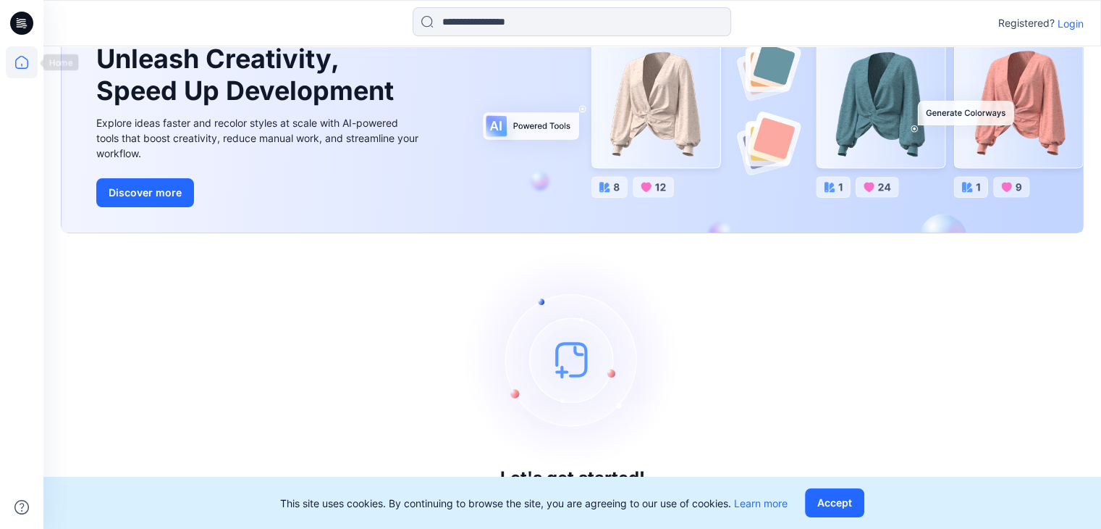
click at [17, 58] on icon at bounding box center [21, 62] width 13 height 13
click at [1072, 22] on p "Login" at bounding box center [1071, 23] width 26 height 15
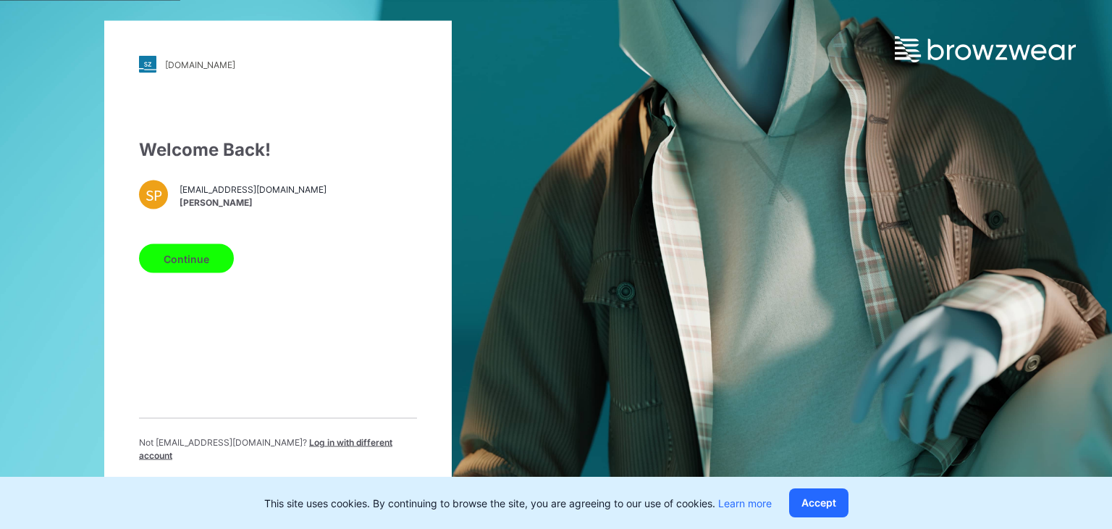
click at [189, 273] on button "Continue" at bounding box center [186, 258] width 95 height 29
click at [189, 266] on button "Continue" at bounding box center [186, 258] width 95 height 29
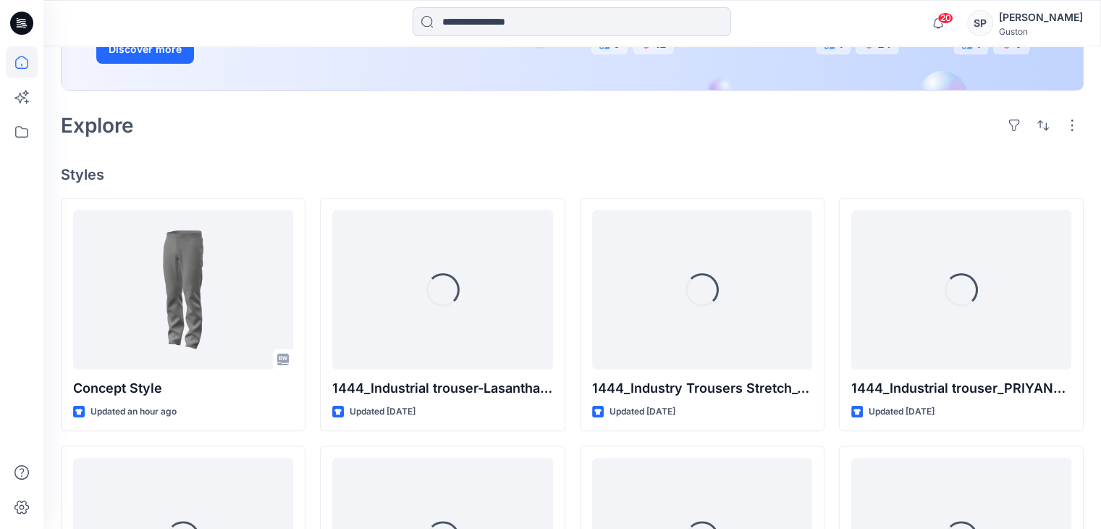
scroll to position [290, 0]
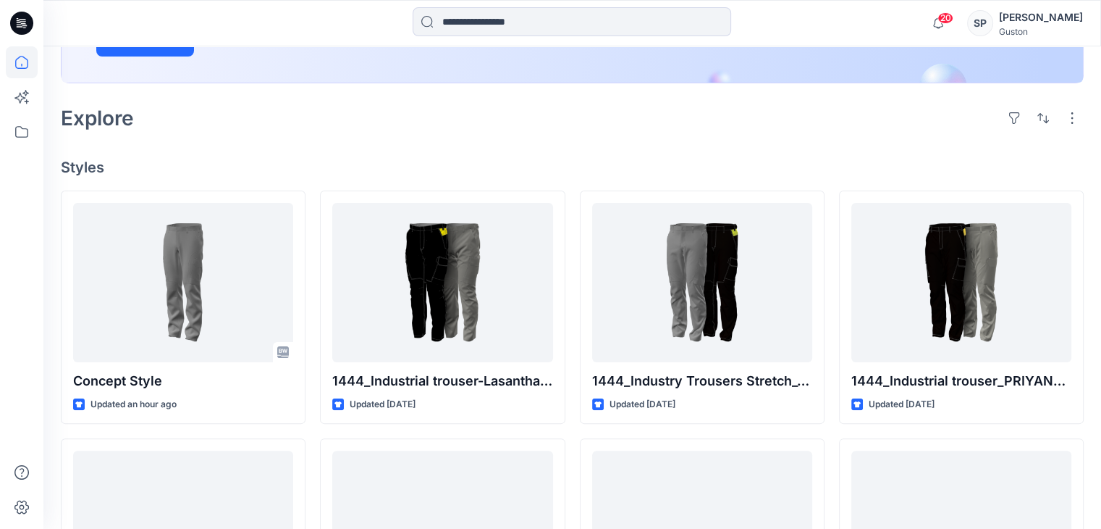
click at [640, 128] on div "Explore" at bounding box center [572, 118] width 1023 height 35
